Goal: Task Accomplishment & Management: Manage account settings

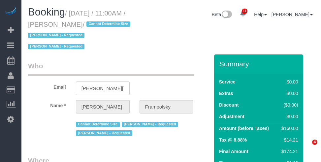
select select "NY"
select select "1"
select select "number:59"
select select "number:72"
select select "number:15"
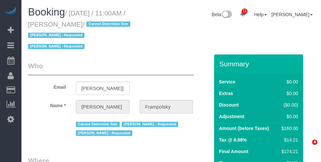
select select "number:7"
select select "spot1"
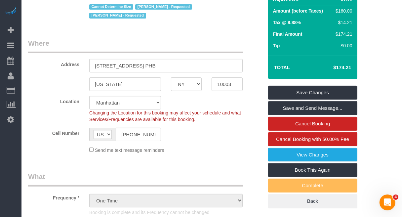
scroll to position [124, 0]
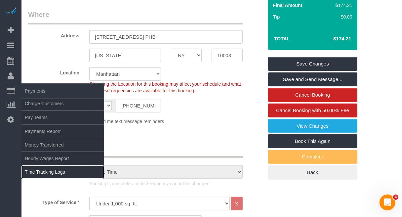
click at [50, 162] on link "Time Tracking Logs" at bounding box center [62, 171] width 83 height 13
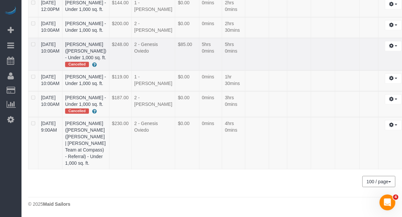
scroll to position [498, 0]
drag, startPoint x: 73, startPoint y: 107, endPoint x: 96, endPoint y: 108, distance: 22.5
click at [96, 117] on td "Amil Dave (Eric Thai (Karp | Dagan Team at Compass) - Referral) - Under 1,000 s…" at bounding box center [85, 143] width 47 height 52
copy link "Amil Dave"
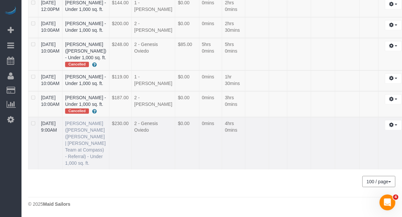
drag, startPoint x: 44, startPoint y: 109, endPoint x: 94, endPoint y: 108, distance: 50.9
click at [94, 117] on tr "08/17/2025 9:00AM Amil Dave (Eric Thai (Karp | Dagan Team at Compass) - Referra…" at bounding box center [218, 143] width 380 height 52
copy tr "08/17/2025 9:00AM Amil Dave"
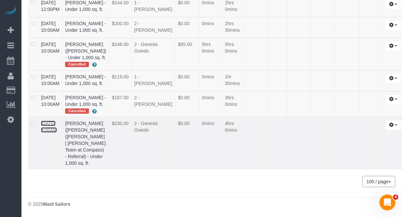
click at [57, 121] on link "08/17/2025 9:00AM" at bounding box center [49, 127] width 16 height 12
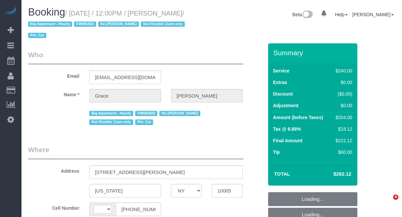
select select "NY"
select select "string:US"
select select "object:733"
select select "180"
select select "number:89"
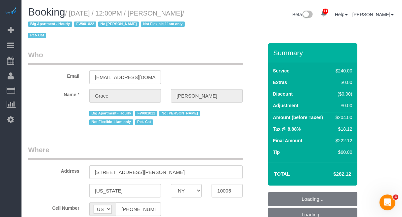
select select "number:90"
select select "number:14"
select select "number:5"
select select "string:stripe-pm_1J7Nir4VGloSiKo7YfTDYo6F"
select select "spot5"
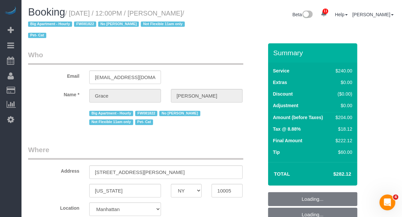
select select "object:1384"
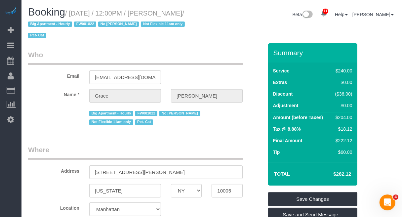
drag, startPoint x: 378, startPoint y: 52, endPoint x: 174, endPoint y: 8, distance: 208.4
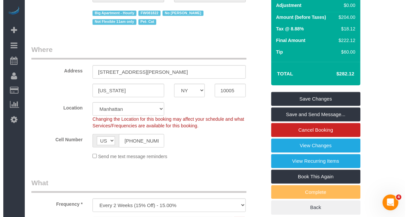
scroll to position [83, 0]
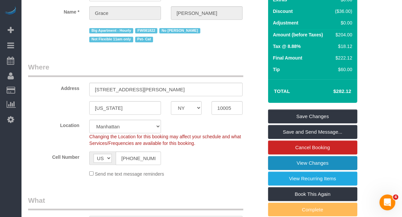
click at [306, 156] on link "View Changes" at bounding box center [312, 163] width 89 height 14
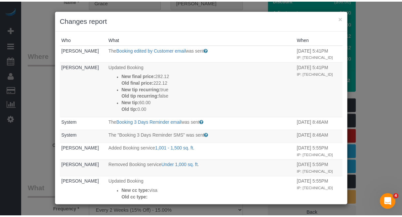
scroll to position [0, 0]
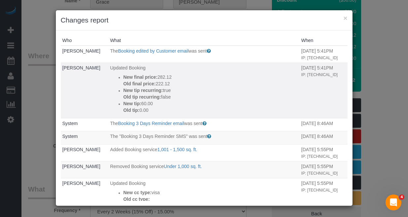
drag, startPoint x: 107, startPoint y: 80, endPoint x: 159, endPoint y: 116, distance: 63.1
click at [159, 113] on ul "New final price: 282.12 Old final price: 222.12 New tip recurring: true Old tip…" at bounding box center [204, 94] width 188 height 40
copy div "New final price: 282.12 Old final price: 222.12 New tip recurring: true Old tip…"
click at [346, 17] on button "×" at bounding box center [345, 18] width 4 height 7
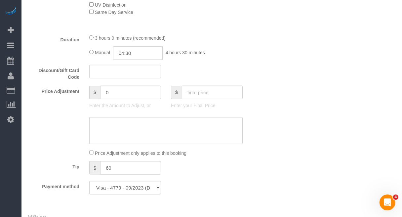
scroll to position [261, 0]
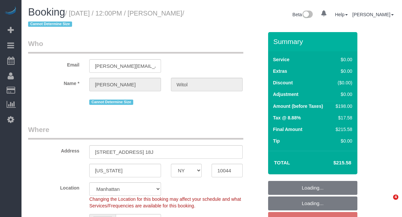
select select "NY"
select select "object:729"
select select "string:stripe-pm_1RCSwM4VGloSiKo7JRcS8EW8"
select select "spot2"
select select "number:58"
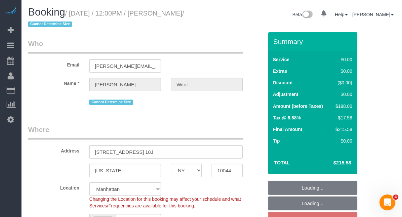
select select "number:75"
select select "number:15"
select select "number:6"
select select "2"
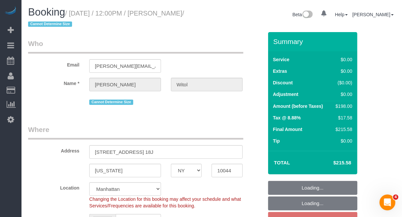
select select "2"
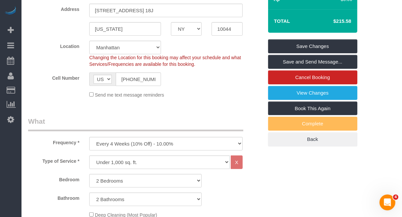
scroll to position [165, 0]
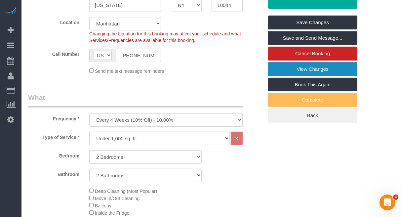
click at [308, 75] on link "View Changes" at bounding box center [312, 69] width 89 height 14
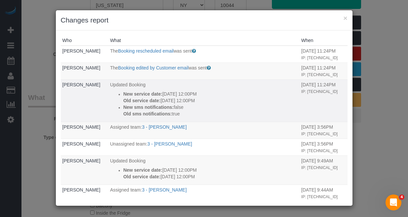
drag, startPoint x: 108, startPoint y: 102, endPoint x: 210, endPoint y: 114, distance: 103.4
click at [212, 113] on td "Updated Booking New service date: 08/25/2025 12:00PM Old service date: 08/24/20…" at bounding box center [203, 100] width 191 height 42
copy div "New service date: 08/25/2025 12:00PM Old service date: 08/24/2025 12:00PM"
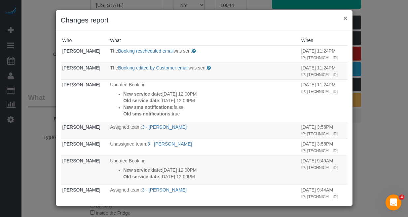
click at [346, 17] on button "×" at bounding box center [345, 18] width 4 height 7
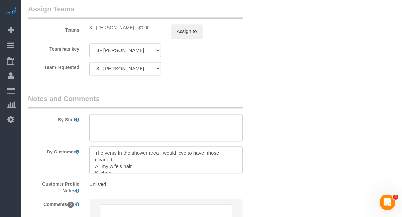
scroll to position [909, 0]
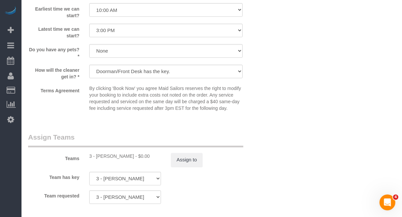
scroll to position [723, 0]
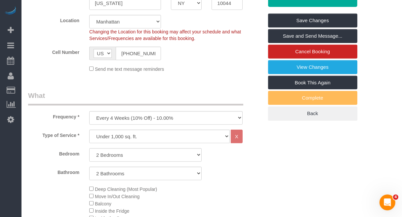
scroll to position [0, 0]
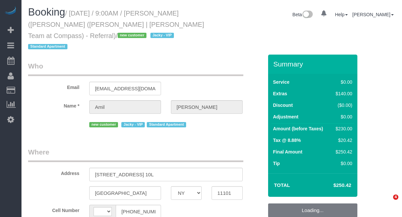
select select "NY"
select select "string:[GEOGRAPHIC_DATA]"
select select "object:899"
select select "1"
select select "number:89"
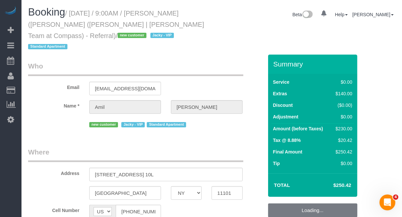
select select "number:74"
select select "number:15"
select select "number:5"
select select "string:stripe-pm_1RsRGd4VGloSiKo7GO8T4uHY"
select select "spot1"
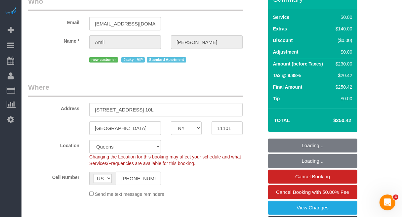
select select "object:1409"
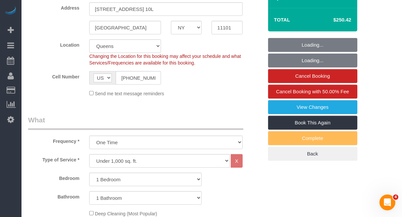
select select "1"
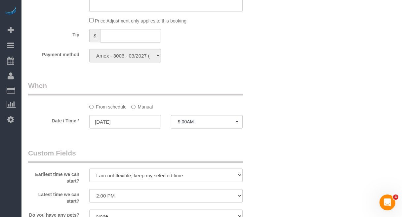
scroll to position [661, 0]
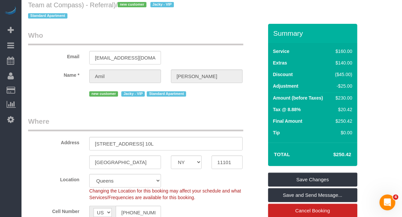
scroll to position [0, 0]
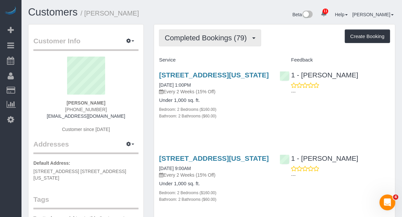
click at [200, 31] on button "Completed Bookings (79)" at bounding box center [210, 37] width 102 height 17
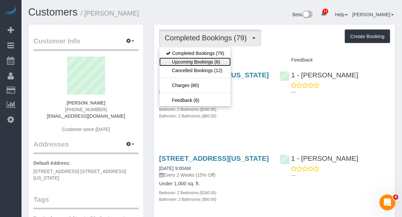
click at [198, 60] on link "Upcoming Bookings (6)" at bounding box center [194, 61] width 71 height 9
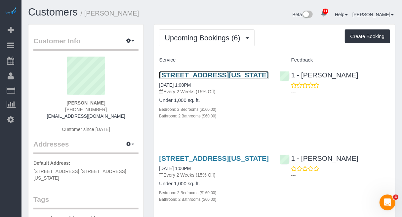
click at [178, 75] on link "[STREET_ADDRESS][US_STATE]" at bounding box center [214, 75] width 110 height 8
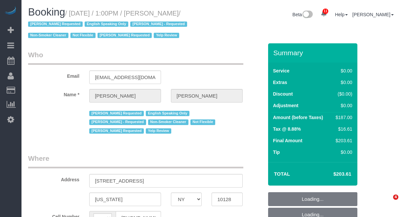
select select "NY"
select select "string:[GEOGRAPHIC_DATA]"
select select "object:745"
select select "string:stripe-pm_1PsPP14VGloSiKo7KAxZUUsI"
select select "2"
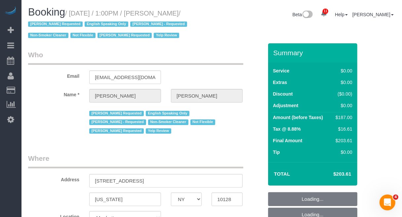
select select "2"
select select "number:89"
select select "number:90"
select select "number:15"
select select "number:5"
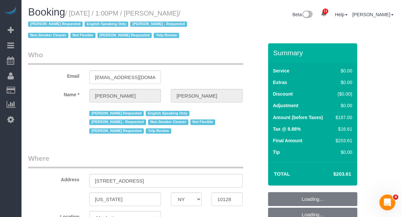
select select "object:997"
select select "spot6"
select select "2"
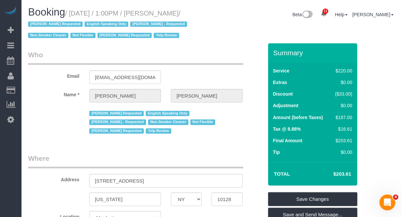
drag, startPoint x: 67, startPoint y: 12, endPoint x: 175, endPoint y: 19, distance: 108.6
click at [175, 19] on h1 "Booking / [DATE] / 1:00PM / [PERSON_NAME] / [PERSON_NAME] Requested English Spe…" at bounding box center [117, 24] width 179 height 34
click at [230, 29] on div "Booking / [DATE] / 1:00PM / [PERSON_NAME] / [PERSON_NAME] Requested English Spe…" at bounding box center [211, 25] width 377 height 37
drag, startPoint x: 71, startPoint y: 14, endPoint x: 192, endPoint y: 15, distance: 120.3
click at [189, 14] on small "/ [DATE] / 1:00PM / [PERSON_NAME] / [PERSON_NAME] Requested English Speaking On…" at bounding box center [108, 25] width 161 height 30
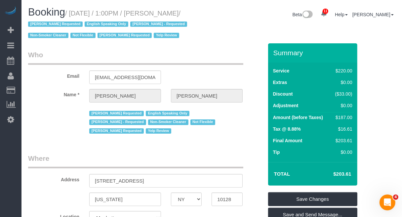
copy small "[DATE] / 1:00PM / [PERSON_NAME]"
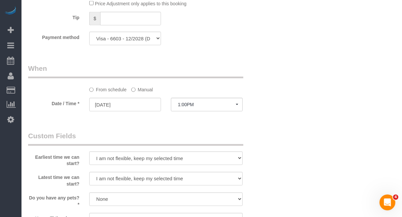
scroll to position [702, 0]
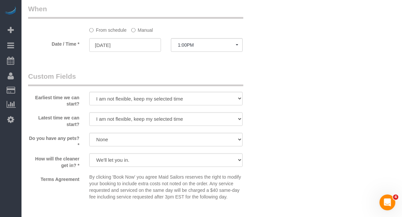
click at [139, 27] on label "Manual" at bounding box center [142, 28] width 22 height 9
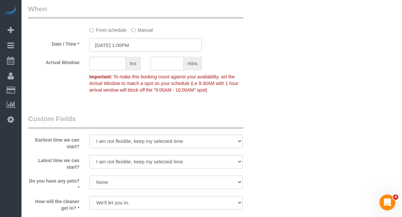
click at [103, 46] on input "[DATE] 1:00PM" at bounding box center [145, 45] width 112 height 14
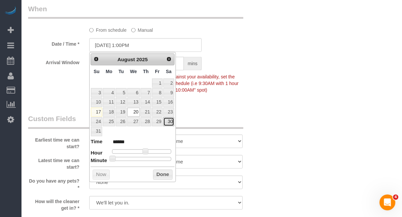
click at [169, 125] on link "30" at bounding box center [168, 121] width 11 height 9
click at [161, 172] on button "Done" at bounding box center [162, 174] width 19 height 11
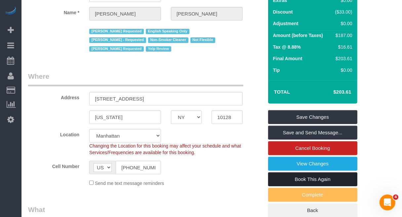
scroll to position [83, 0]
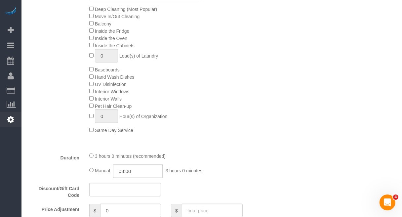
scroll to position [330, 0]
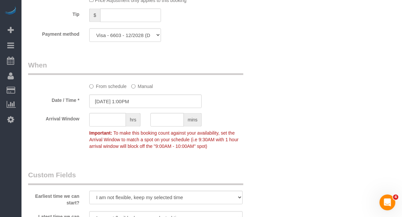
scroll to position [661, 0]
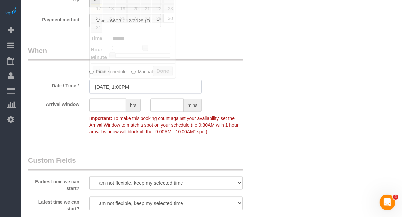
click at [135, 88] on input "[DATE] 1:00PM" at bounding box center [145, 87] width 112 height 14
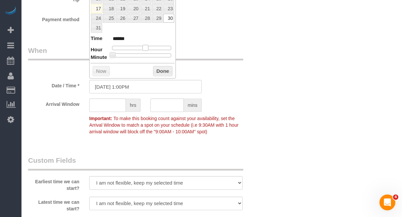
type input "[DATE] 12:00PM"
type input "*******"
type input "[DATE] 11:00AM"
type input "*******"
type input "[DATE] 10:00AM"
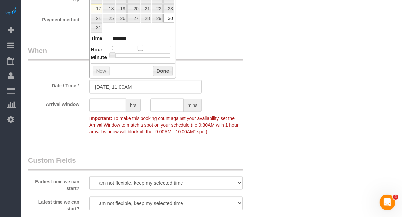
type input "*******"
drag, startPoint x: 144, startPoint y: 46, endPoint x: 137, endPoint y: 46, distance: 6.6
click at [137, 46] on span at bounding box center [138, 48] width 6 height 6
click at [162, 73] on button "Done" at bounding box center [162, 71] width 19 height 11
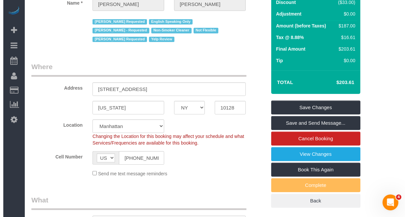
scroll to position [83, 0]
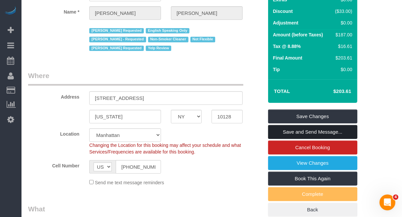
click at [300, 131] on link "Save and Send Message..." at bounding box center [312, 132] width 89 height 14
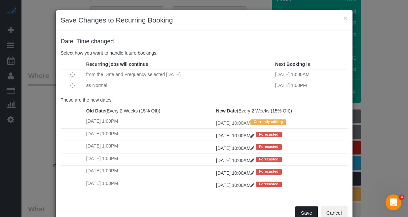
click at [300, 209] on button "Save" at bounding box center [306, 213] width 22 height 14
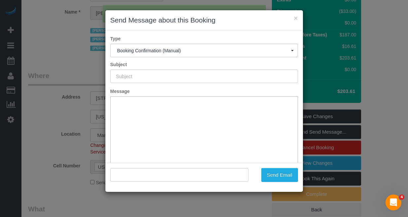
type input "Cleaning Confirmed for [DATE] 10:00am"
type input ""[PERSON_NAME]" <[EMAIL_ADDRESS][DOMAIN_NAME]>"
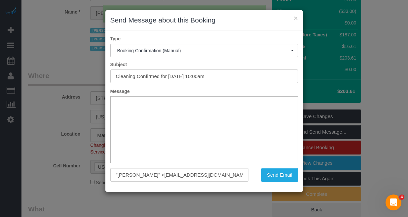
scroll to position [0, 0]
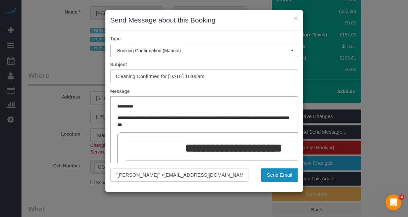
click at [273, 174] on button "Send Email" at bounding box center [279, 175] width 37 height 14
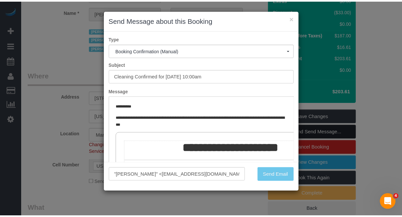
scroll to position [106, 0]
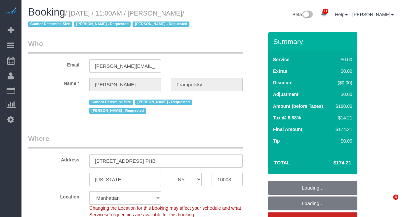
select select "NY"
select select "number:59"
select select "number:72"
select select "number:15"
select select "number:7"
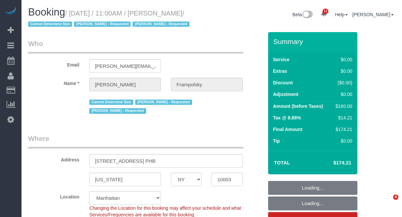
select select "spot1"
select select "1"
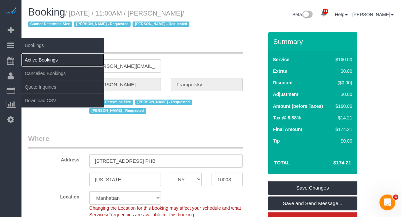
click at [39, 59] on link "Active Bookings" at bounding box center [62, 59] width 83 height 13
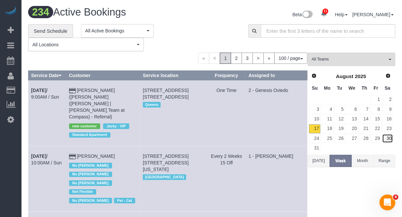
click at [388, 135] on link "30" at bounding box center [387, 138] width 11 height 9
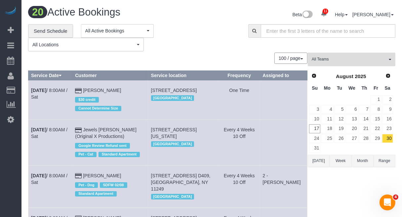
click at [374, 56] on span "All Teams" at bounding box center [349, 59] width 75 height 6
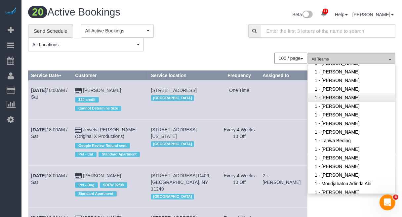
scroll to position [248, 0]
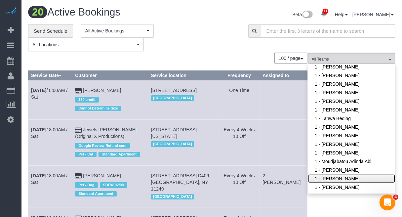
click at [334, 178] on link "1 - [PERSON_NAME]" at bounding box center [351, 178] width 87 height 9
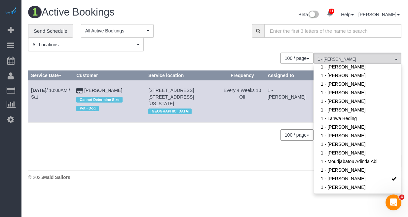
click at [384, 44] on div "**********" at bounding box center [214, 37] width 383 height 27
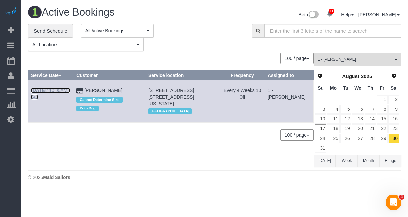
click at [57, 90] on link "[DATE] 10:00AM / Sat" at bounding box center [50, 94] width 39 height 12
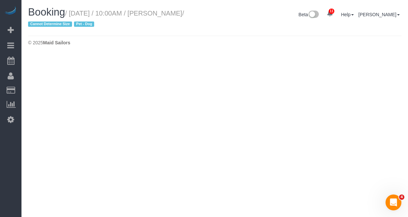
select select "NY"
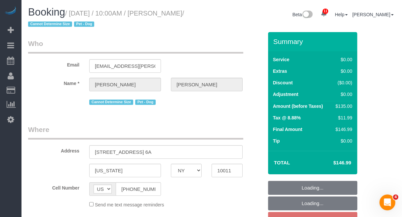
select select "object:5122"
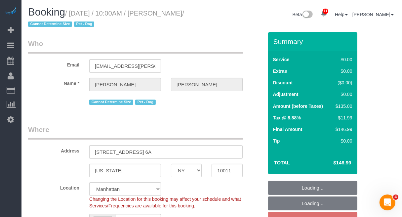
select select "string:stripe-pm_1RKPDA4VGloSiKo778i2jq03"
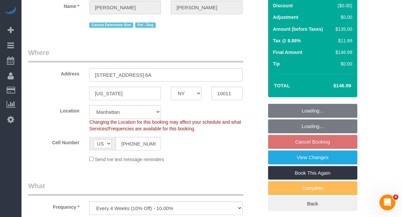
select select "number:89"
select select "number:90"
select select "number:13"
select select "number:5"
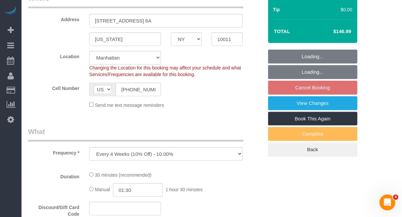
select select "spot8"
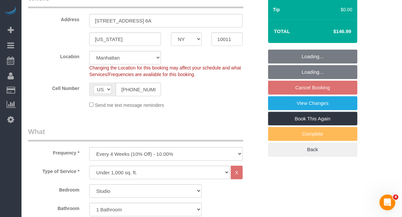
select select "object:5379"
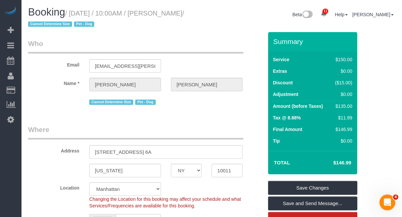
click at [193, 186] on div "Location [GEOGRAPHIC_DATA] [GEOGRAPHIC_DATA] [GEOGRAPHIC_DATA] [GEOGRAPHIC_DATA…" at bounding box center [145, 195] width 245 height 27
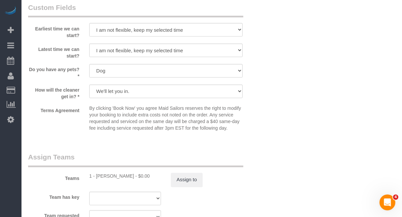
scroll to position [743, 0]
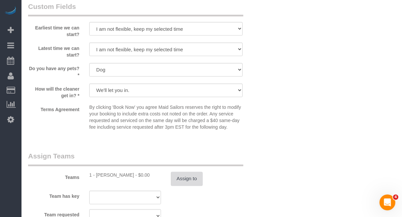
click at [191, 179] on button "Assign to" at bounding box center [187, 179] width 32 height 14
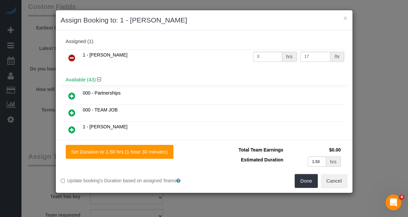
click at [70, 59] on icon at bounding box center [71, 58] width 7 height 8
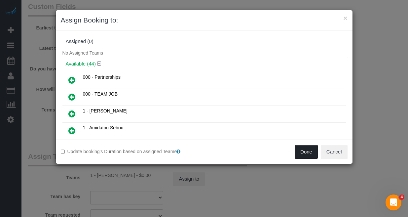
drag, startPoint x: 308, startPoint y: 152, endPoint x: 301, endPoint y: 152, distance: 7.3
click at [308, 152] on button "Done" at bounding box center [306, 152] width 23 height 14
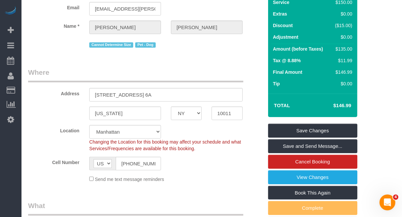
scroll to position [41, 0]
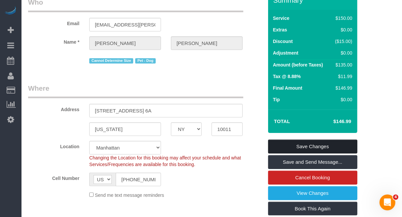
click at [306, 146] on link "Save Changes" at bounding box center [312, 146] width 89 height 14
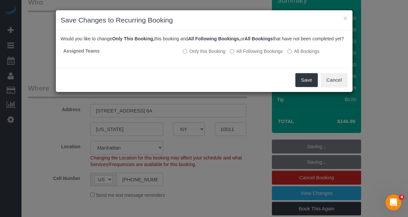
click at [373, 67] on div "× Save Changes to Recurring Booking Would you like to change Only This Booking,…" at bounding box center [204, 108] width 408 height 217
drag, startPoint x: 313, startPoint y: 85, endPoint x: 239, endPoint y: 67, distance: 76.9
click at [211, 70] on div "× Save Changes to Recurring Booking Would you like to change Only This Booking,…" at bounding box center [204, 51] width 297 height 82
click at [305, 86] on button "Save" at bounding box center [306, 80] width 22 height 14
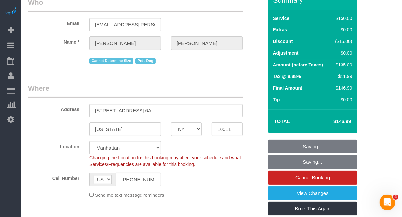
scroll to position [0, 0]
